Goal: Task Accomplishment & Management: Manage account settings

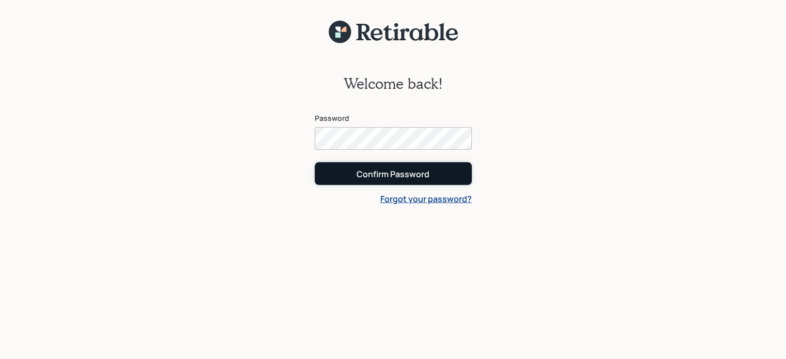
click at [424, 183] on button "Confirm Password" at bounding box center [393, 173] width 157 height 22
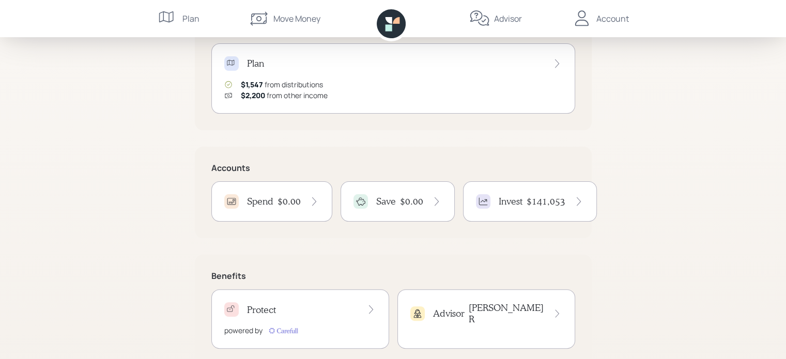
scroll to position [242, 0]
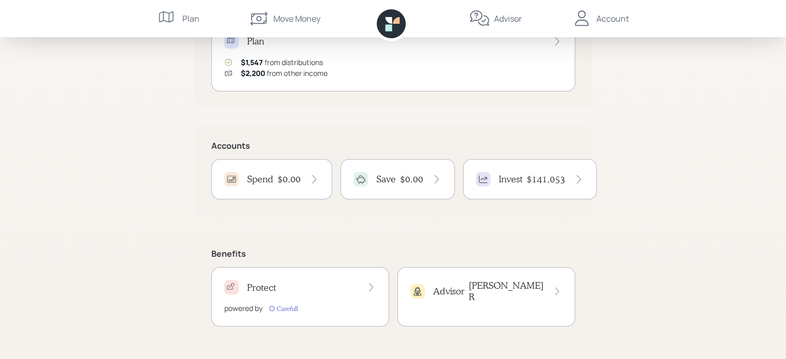
click at [680, 202] on div "Good Evening , Glenn You and Kathleen are on‑track! Start using your debit card…" at bounding box center [393, 59] width 786 height 602
click at [625, 252] on div "Good Evening , Glenn You and Kathleen are on‑track! Start using your debit card…" at bounding box center [393, 59] width 786 height 602
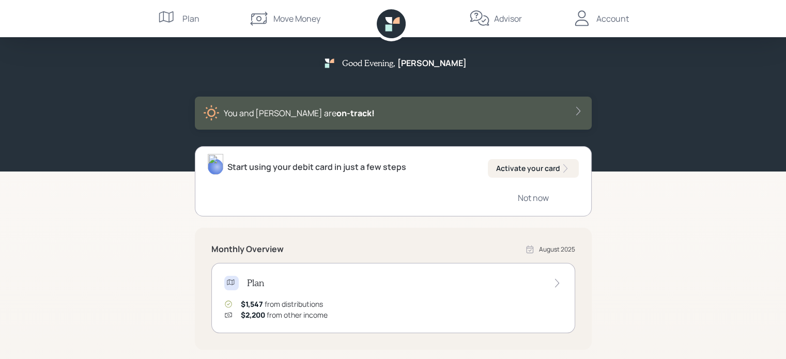
click at [610, 18] on div "Account" at bounding box center [613, 18] width 33 height 12
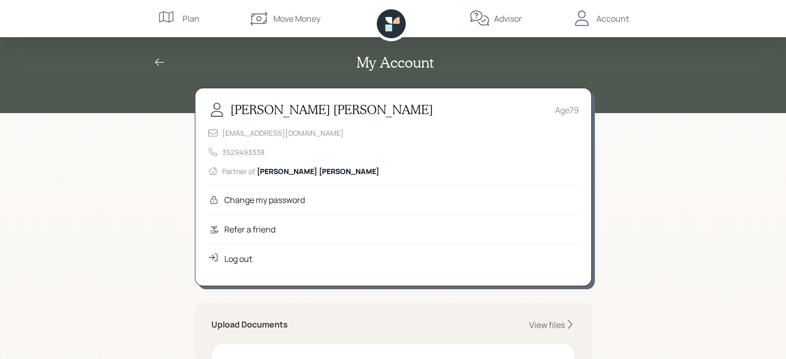
click at [240, 264] on div "Log out" at bounding box center [238, 259] width 28 height 12
